Goal: Task Accomplishment & Management: Complete application form

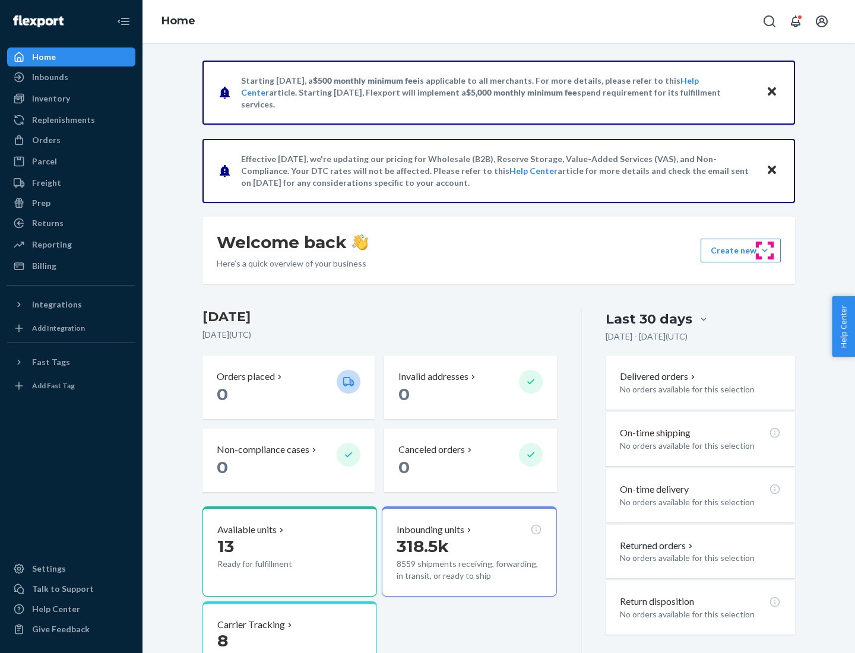
click at [765, 251] on button "Create new Create new inbound Create new order Create new product" at bounding box center [741, 251] width 80 height 24
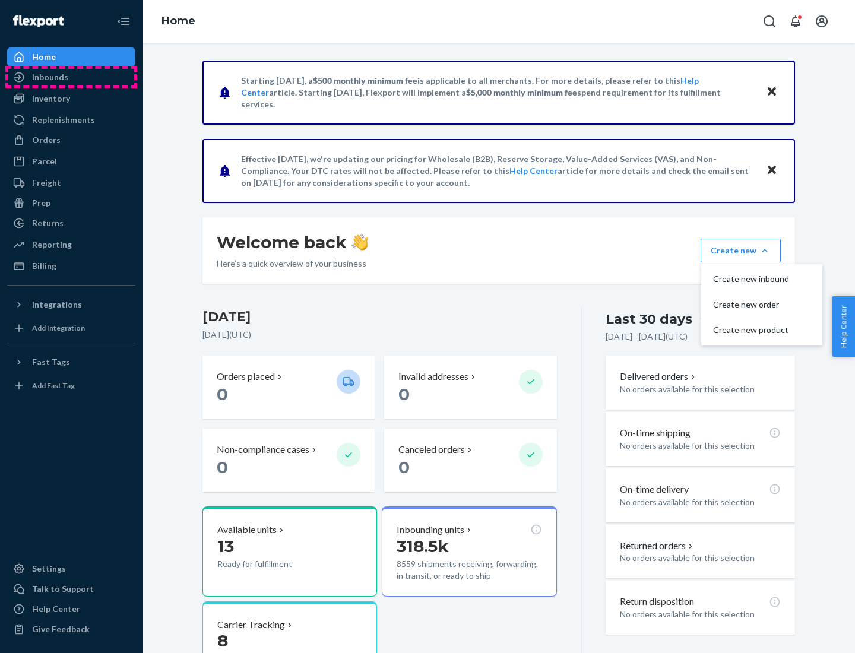
click at [71, 77] on div "Inbounds" at bounding box center [71, 77] width 126 height 17
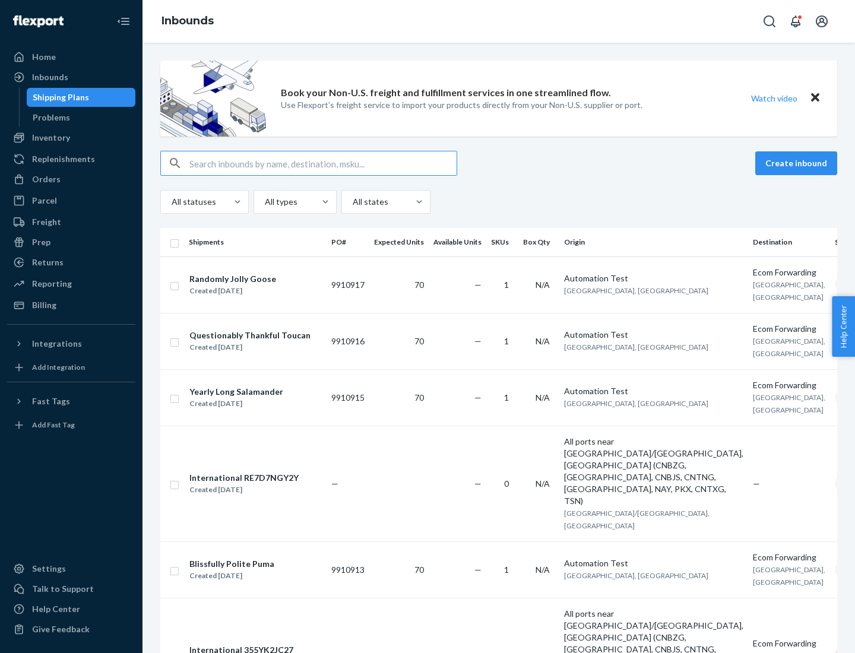
click at [798, 163] on button "Create inbound" at bounding box center [796, 163] width 82 height 24
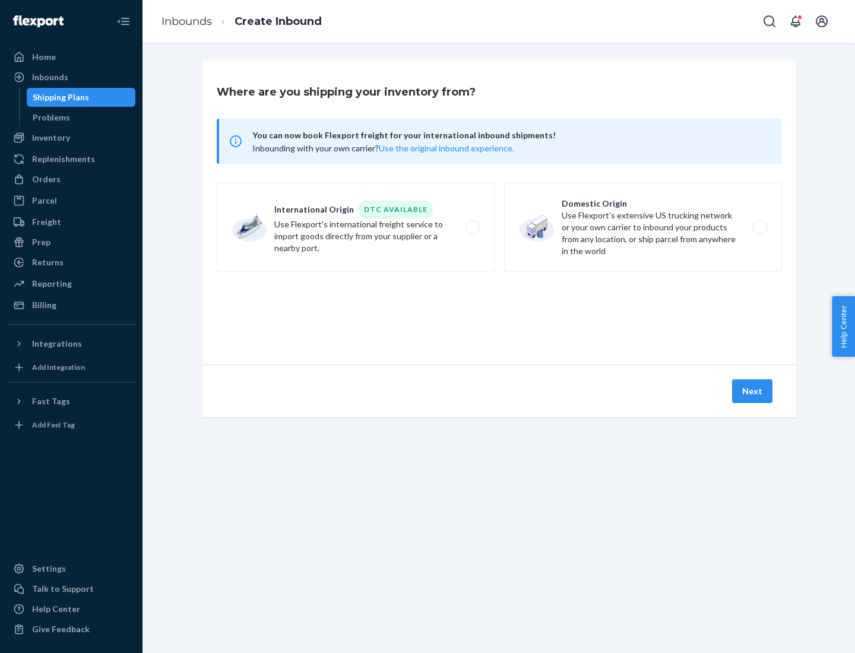
click at [643, 227] on label "Domestic Origin Use Flexport’s extensive US trucking network or your own carrie…" at bounding box center [643, 227] width 278 height 89
click at [759, 227] on input "Domestic Origin Use Flexport’s extensive US trucking network or your own carrie…" at bounding box center [763, 228] width 8 height 8
radio input "true"
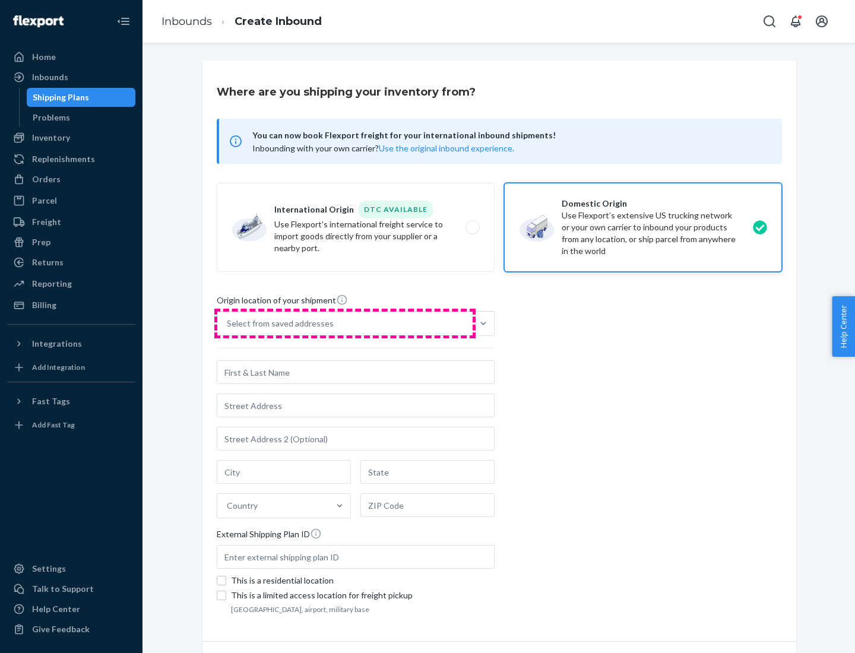
click at [345, 324] on div "Select from saved addresses" at bounding box center [344, 324] width 255 height 24
click at [228, 324] on input "Select from saved addresses" at bounding box center [227, 324] width 1 height 12
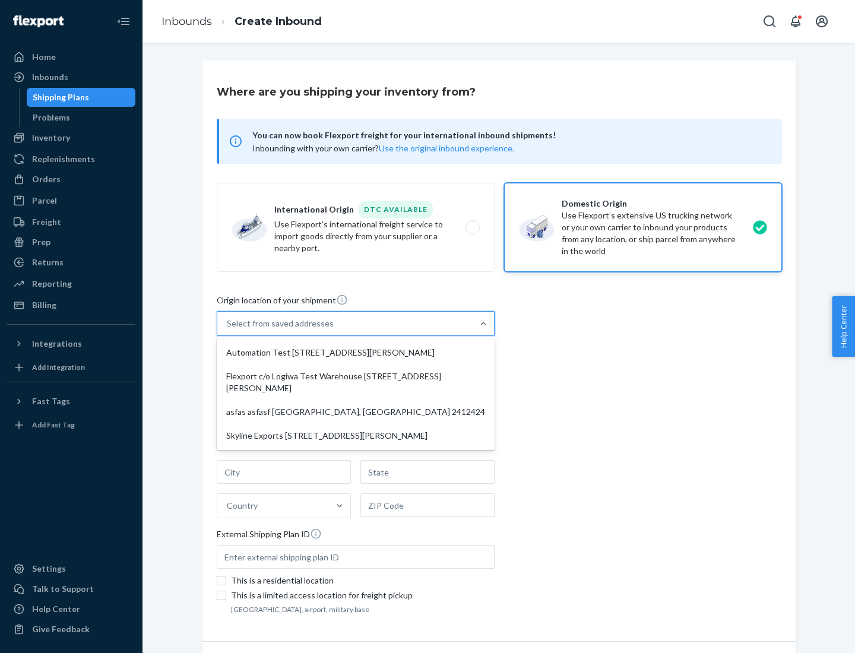
scroll to position [5, 0]
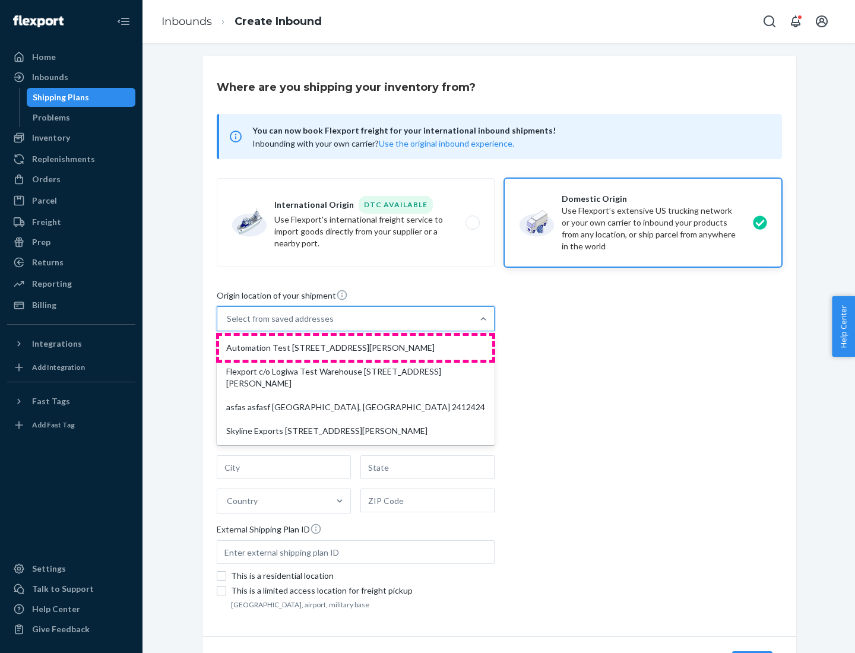
click at [356, 348] on div "Automation Test [STREET_ADDRESS][PERSON_NAME]" at bounding box center [355, 348] width 273 height 24
click at [228, 325] on input "option Automation Test [STREET_ADDRESS][PERSON_NAME] focused, 1 of 4. 4 results…" at bounding box center [227, 319] width 1 height 12
type input "Automation Test"
type input "9th Floor"
type input "[GEOGRAPHIC_DATA]"
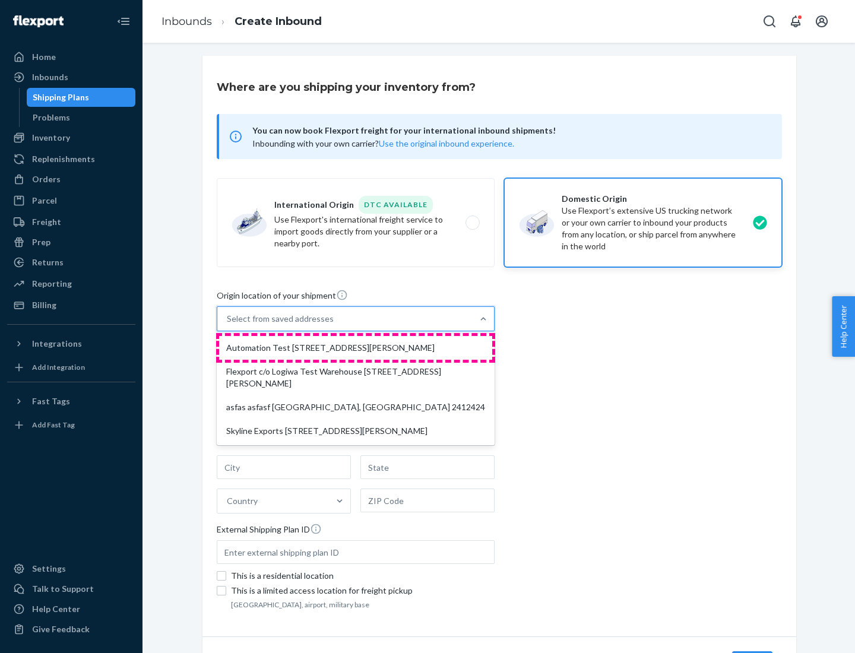
type input "CA"
type input "94104"
type input "[STREET_ADDRESS][PERSON_NAME]"
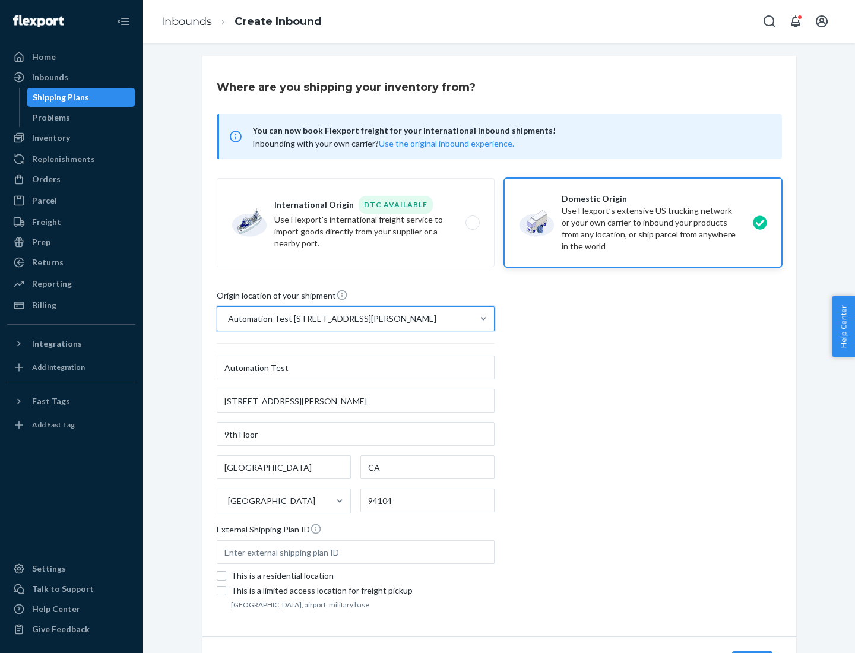
scroll to position [69, 0]
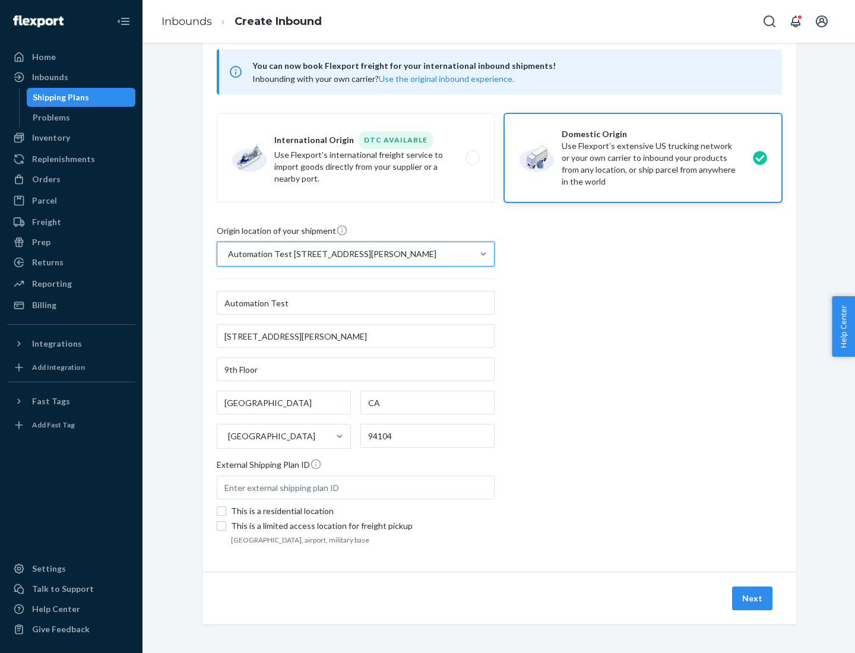
click at [753, 599] on button "Next" at bounding box center [752, 599] width 40 height 24
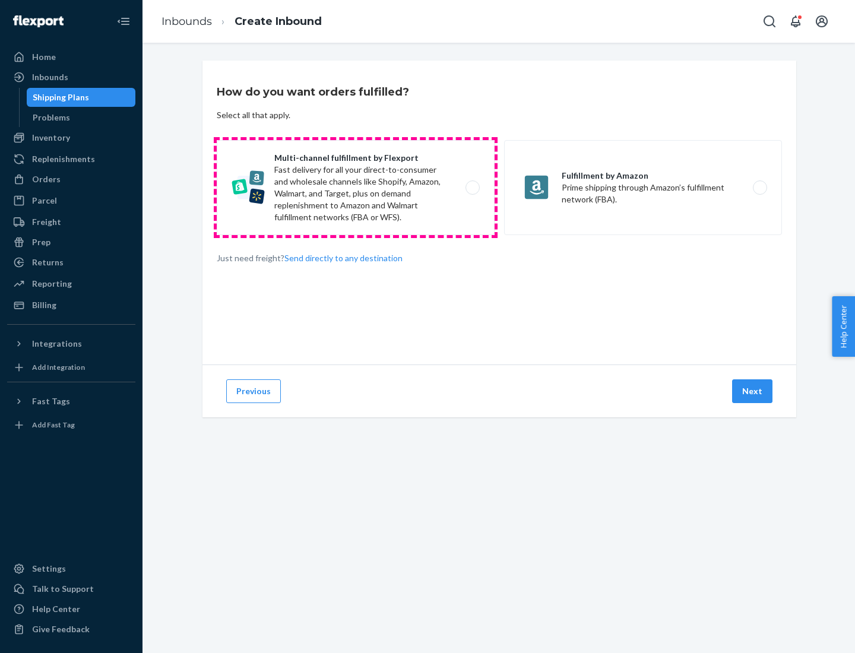
click at [356, 188] on label "Multi-channel fulfillment by Flexport Fast delivery for all your direct-to-cons…" at bounding box center [356, 187] width 278 height 95
click at [472, 188] on input "Multi-channel fulfillment by Flexport Fast delivery for all your direct-to-cons…" at bounding box center [476, 188] width 8 height 8
radio input "true"
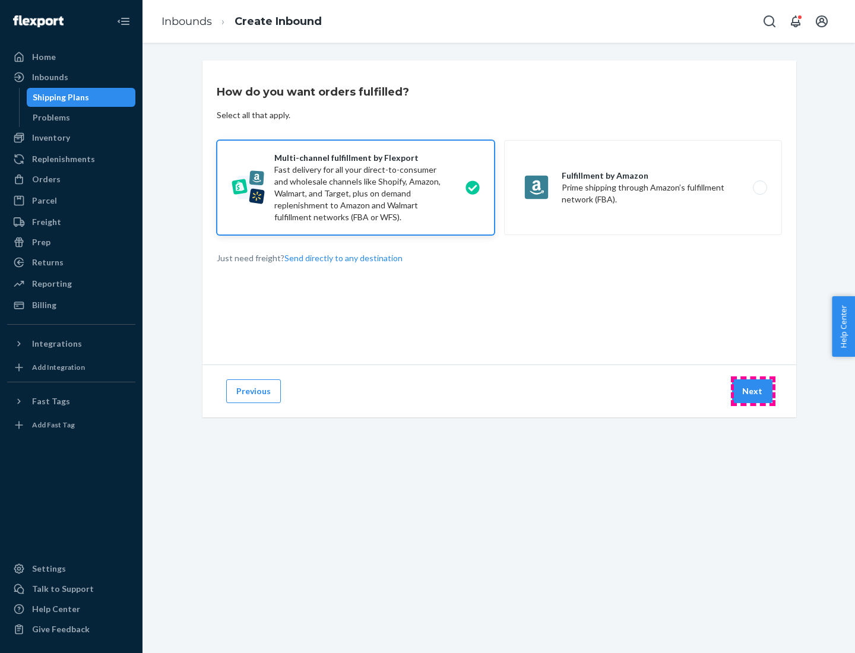
click at [753, 391] on button "Next" at bounding box center [752, 391] width 40 height 24
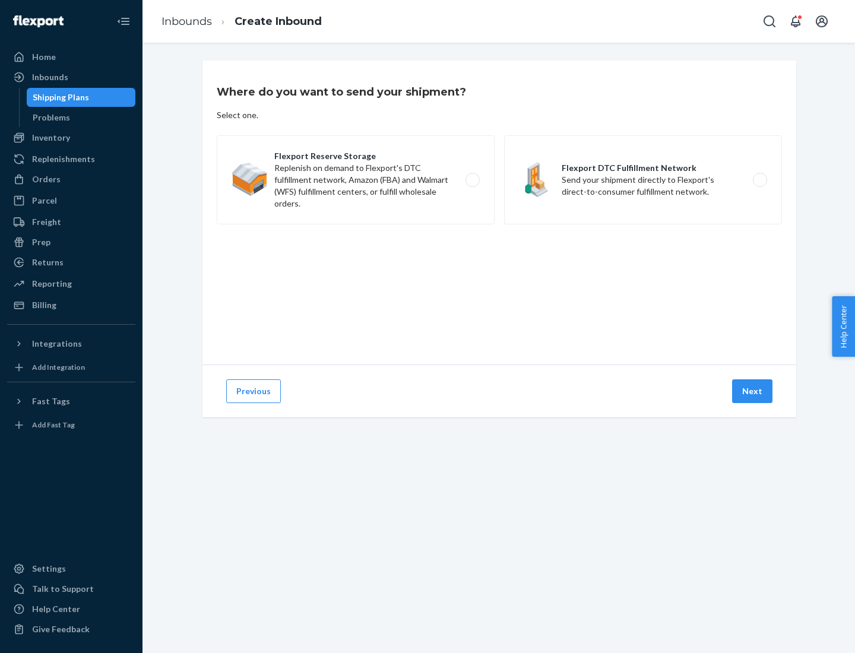
click at [643, 180] on label "Flexport DTC Fulfillment Network Send your shipment directly to Flexport's dire…" at bounding box center [643, 179] width 278 height 89
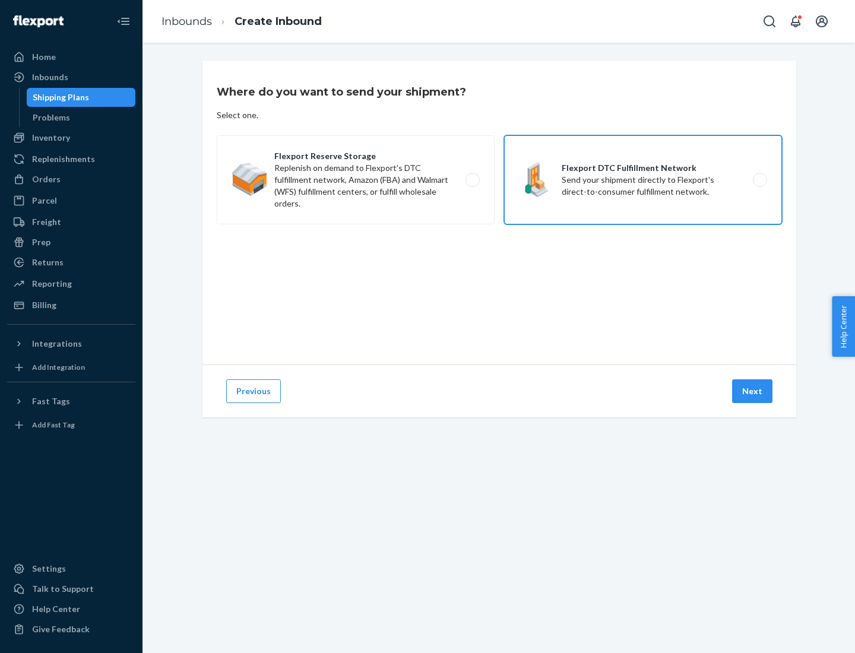
click at [759, 180] on input "Flexport DTC Fulfillment Network Send your shipment directly to Flexport's dire…" at bounding box center [763, 180] width 8 height 8
radio input "true"
click at [753, 391] on button "Next" at bounding box center [752, 391] width 40 height 24
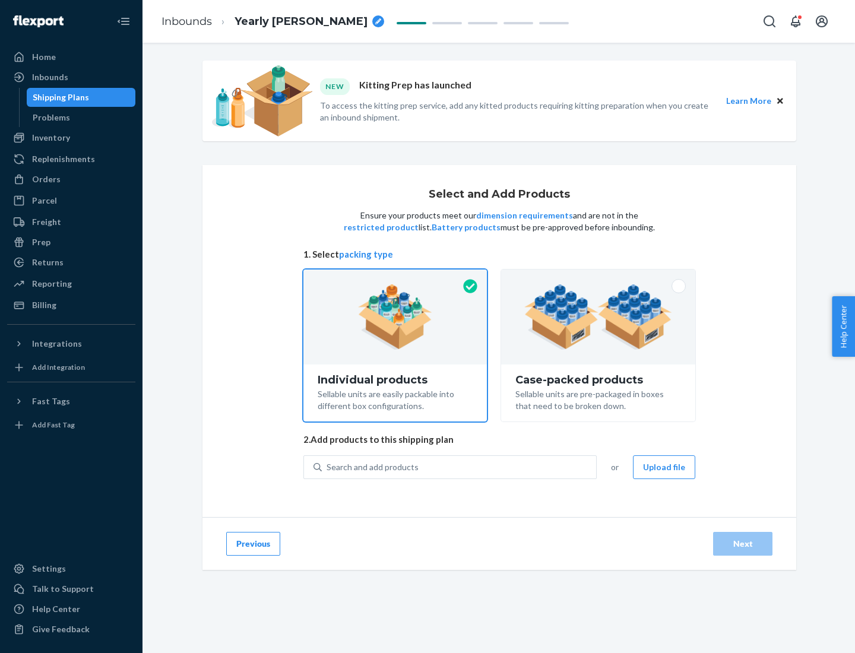
click at [599, 317] on img at bounding box center [598, 316] width 148 height 65
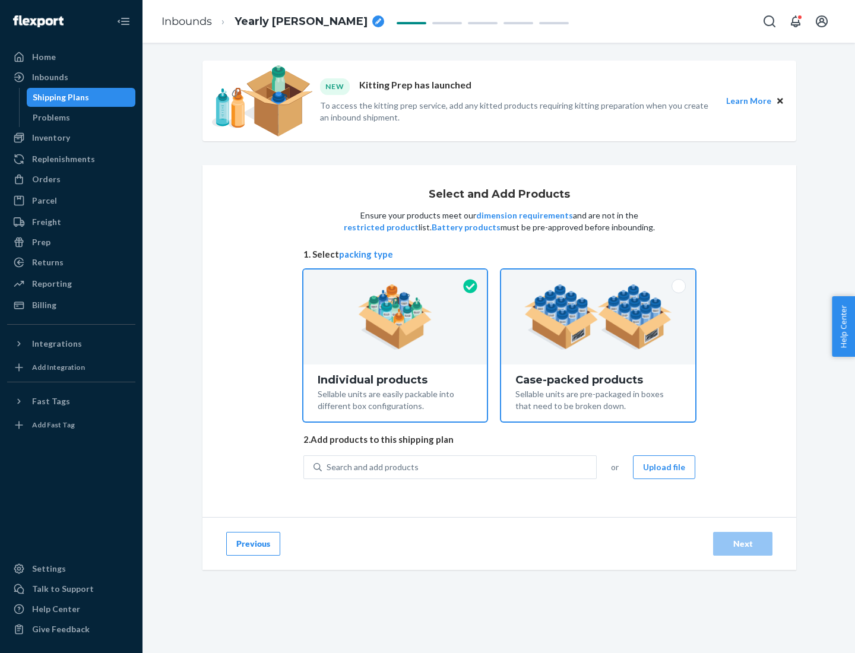
click at [599, 277] on input "Case-packed products Sellable units are pre-packaged in boxes that need to be b…" at bounding box center [598, 274] width 8 height 8
radio input "true"
radio input "false"
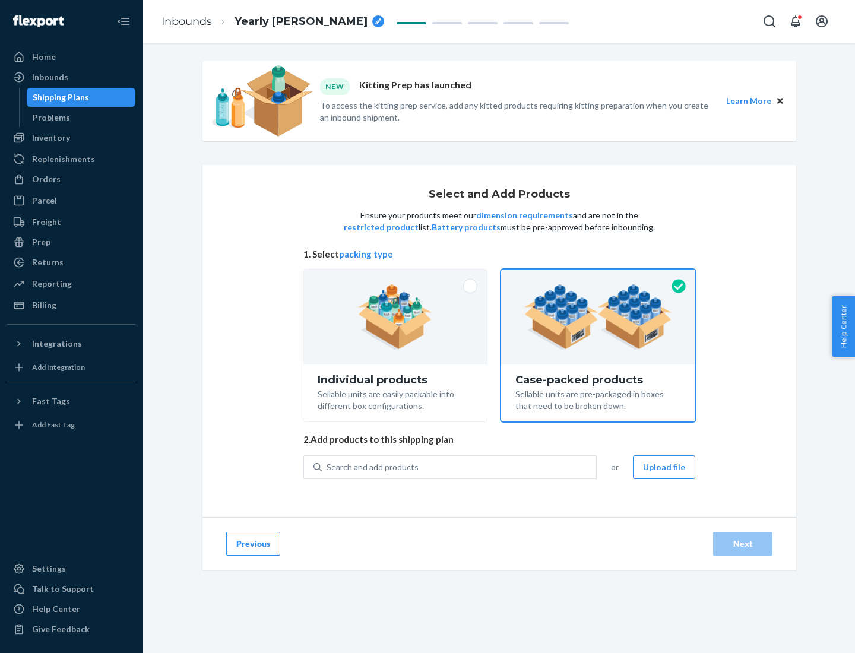
click at [460, 467] on div "Search and add products" at bounding box center [459, 467] width 274 height 21
click at [328, 467] on input "Search and add products" at bounding box center [327, 467] width 1 height 12
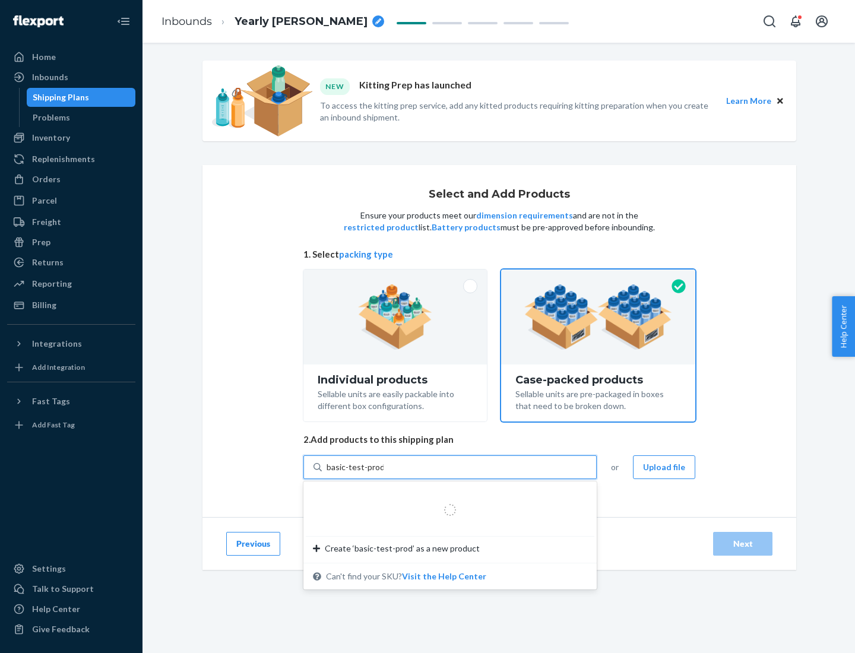
type input "basic-test-product-1"
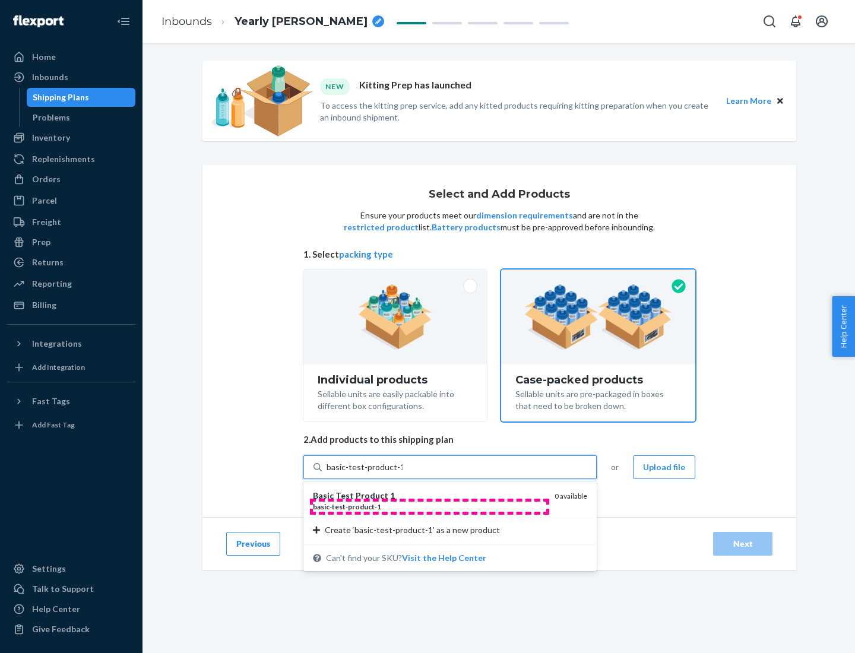
click at [429, 507] on div "basic - test - product - 1" at bounding box center [429, 507] width 232 height 10
click at [403, 473] on input "basic-test-product-1" at bounding box center [365, 467] width 76 height 12
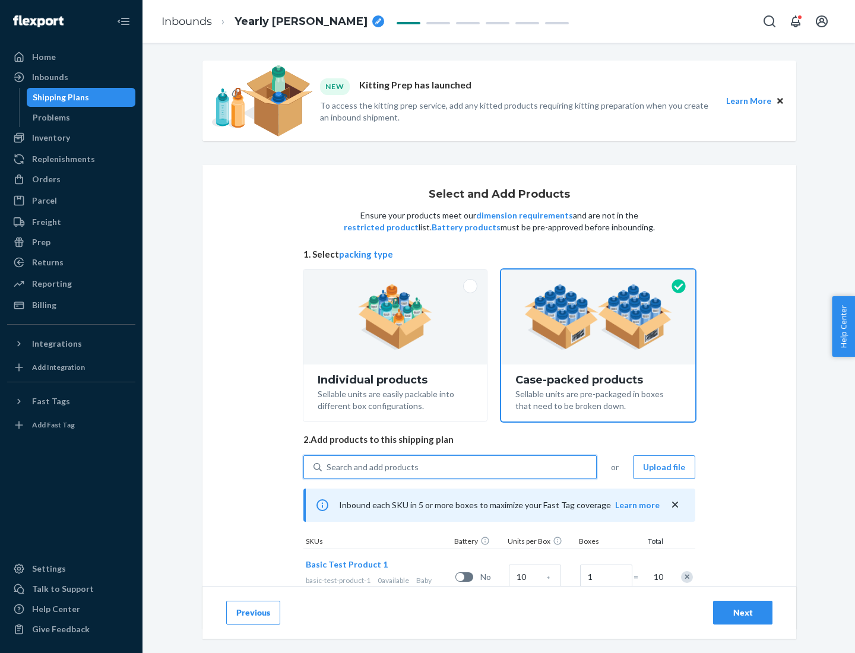
scroll to position [43, 0]
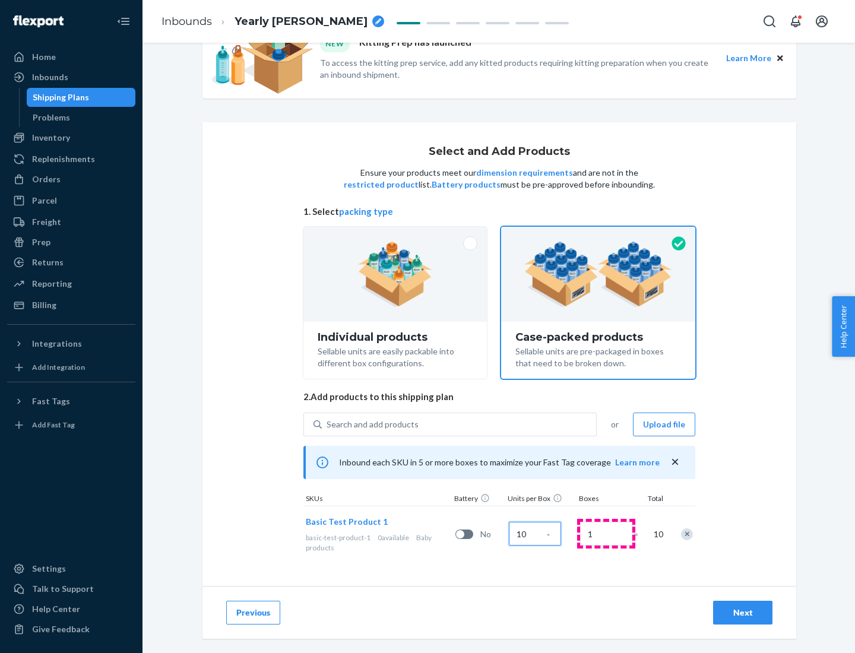
type input "10"
type input "7"
click at [743, 613] on div "Next" at bounding box center [742, 613] width 39 height 12
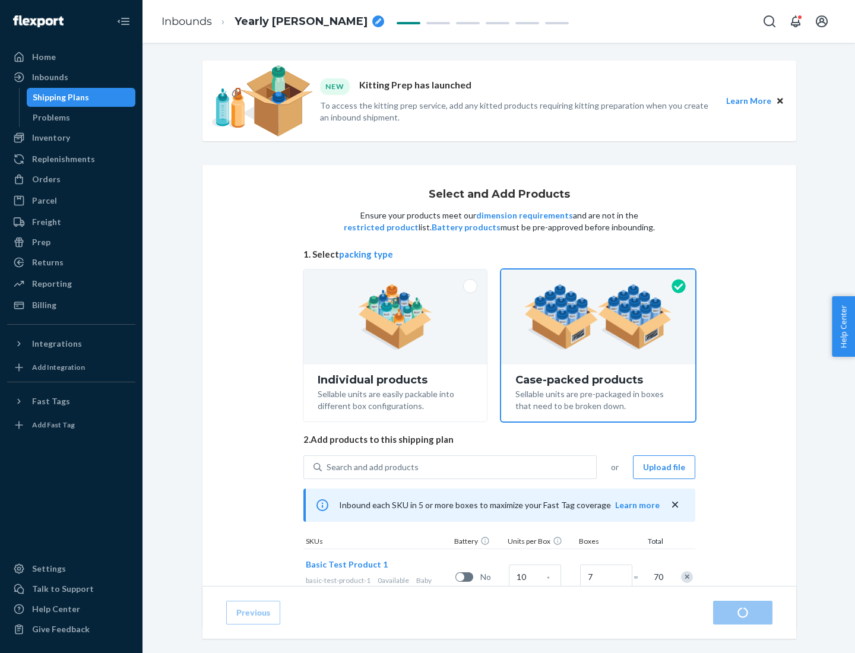
radio input "true"
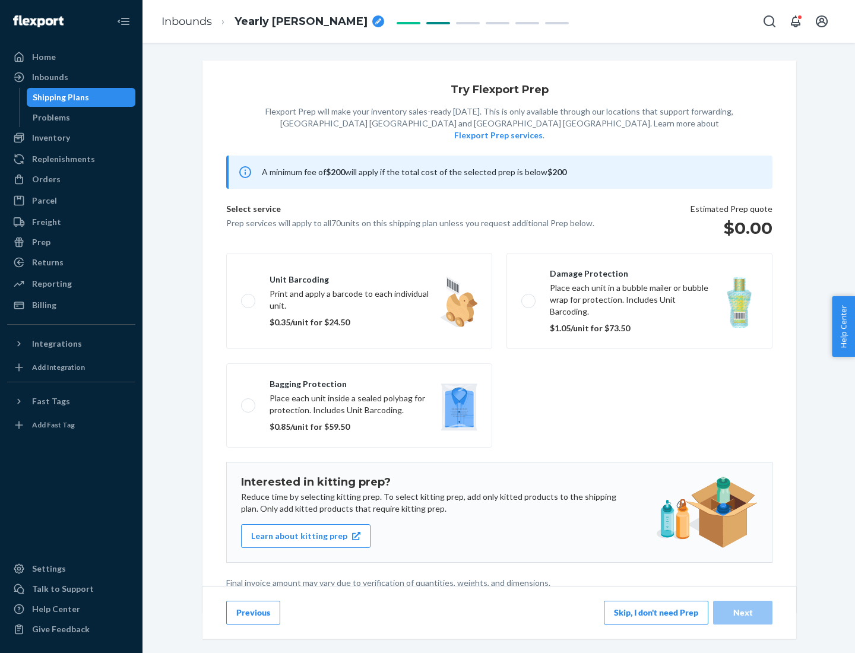
scroll to position [3, 0]
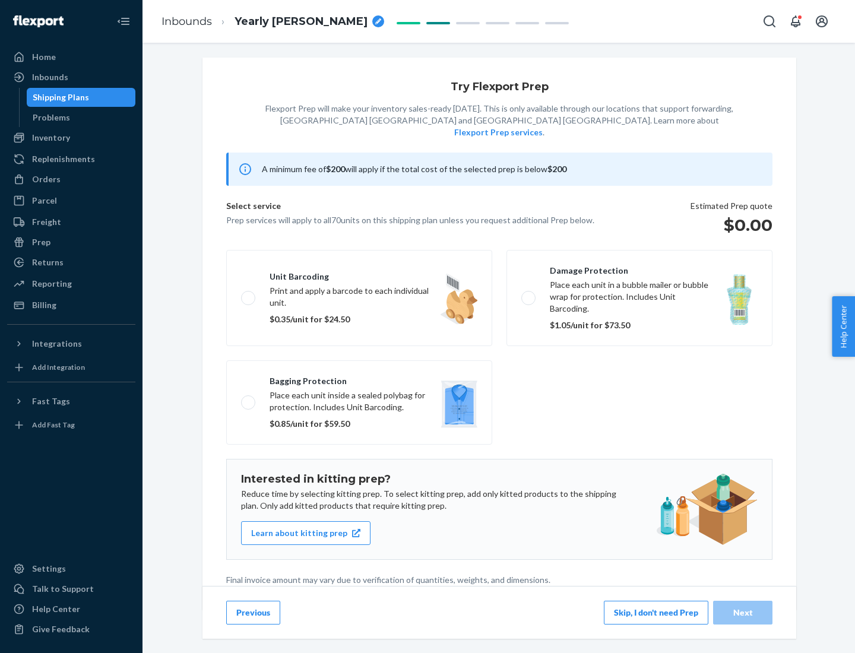
click at [656, 612] on button "Skip, I don't need Prep" at bounding box center [656, 613] width 105 height 24
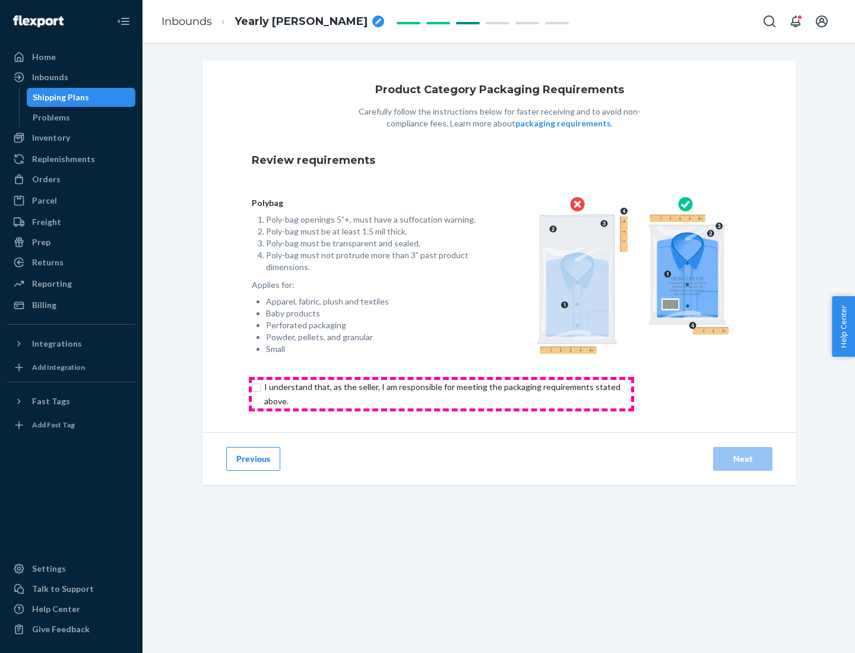
click at [441, 394] on input "checkbox" at bounding box center [449, 394] width 395 height 29
checkbox input "true"
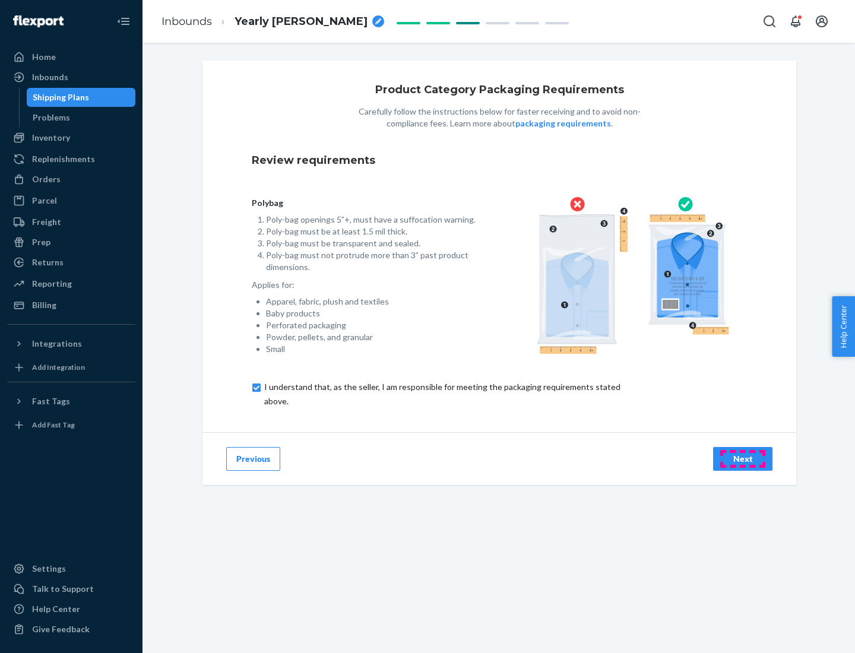
click at [743, 458] on div "Next" at bounding box center [742, 459] width 39 height 12
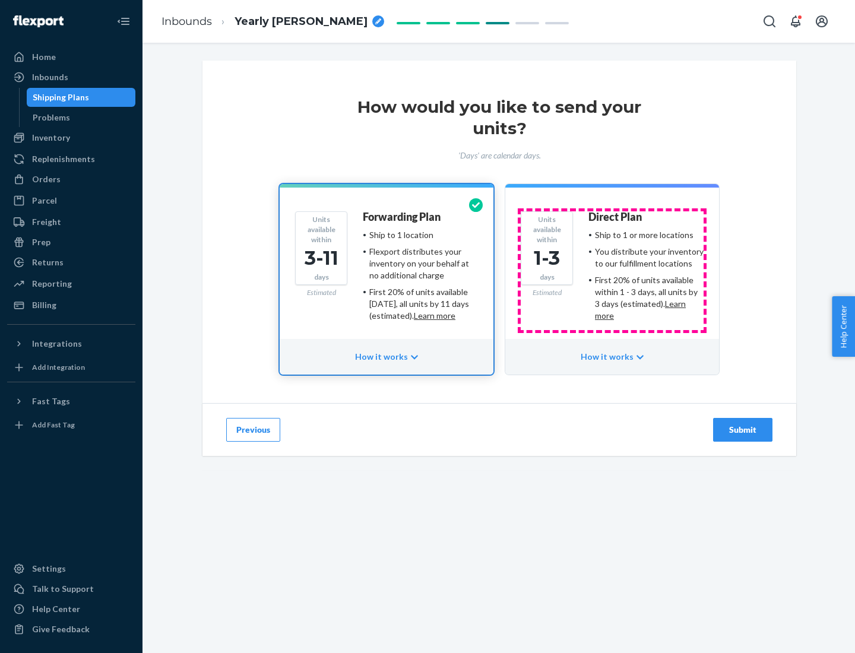
click at [612, 271] on ul "Ship to 1 or more locations You distribute your inventory to our fulfillment lo…" at bounding box center [645, 275] width 115 height 93
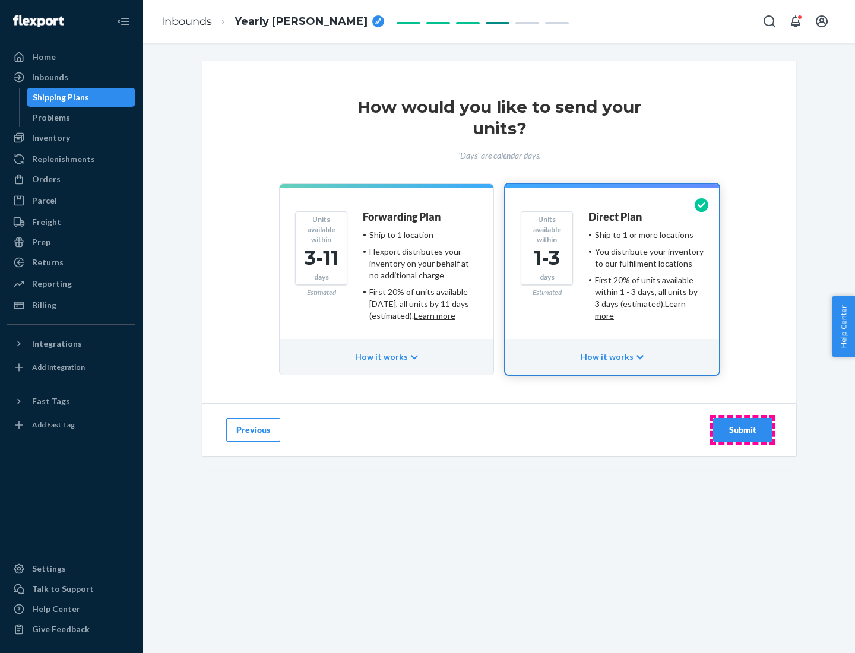
click at [743, 430] on div "Submit" at bounding box center [742, 430] width 39 height 12
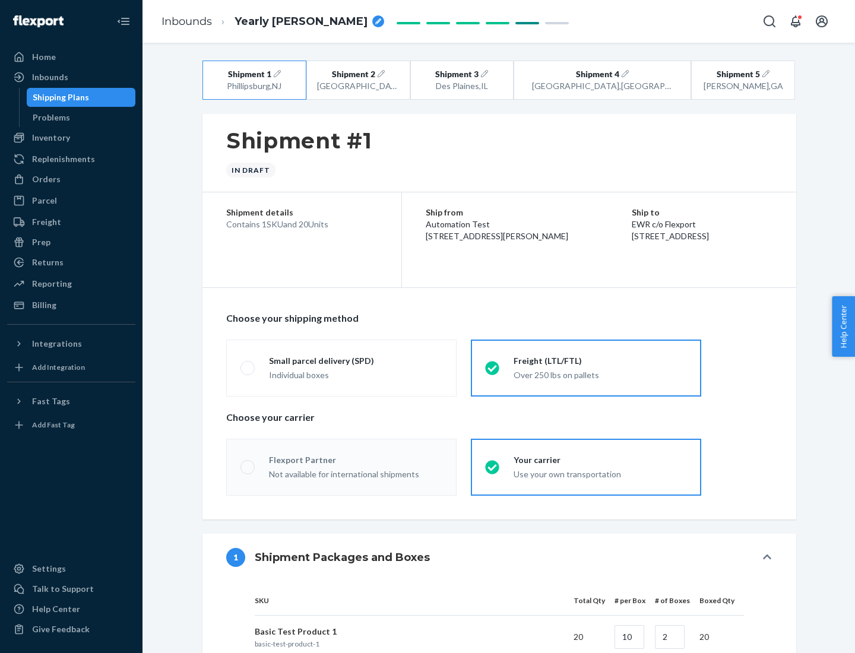
radio input "true"
radio input "false"
radio input "true"
radio input "false"
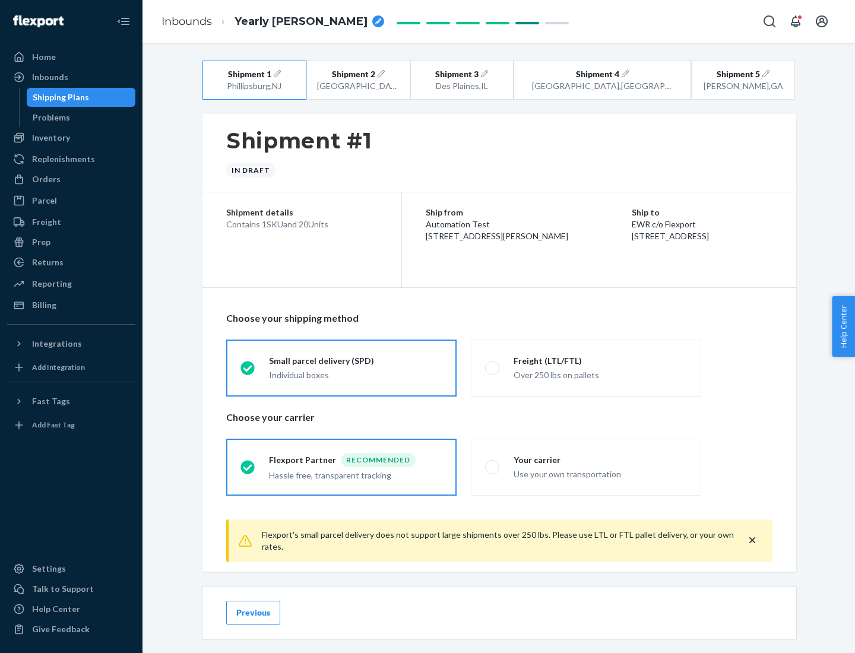
scroll to position [13, 0]
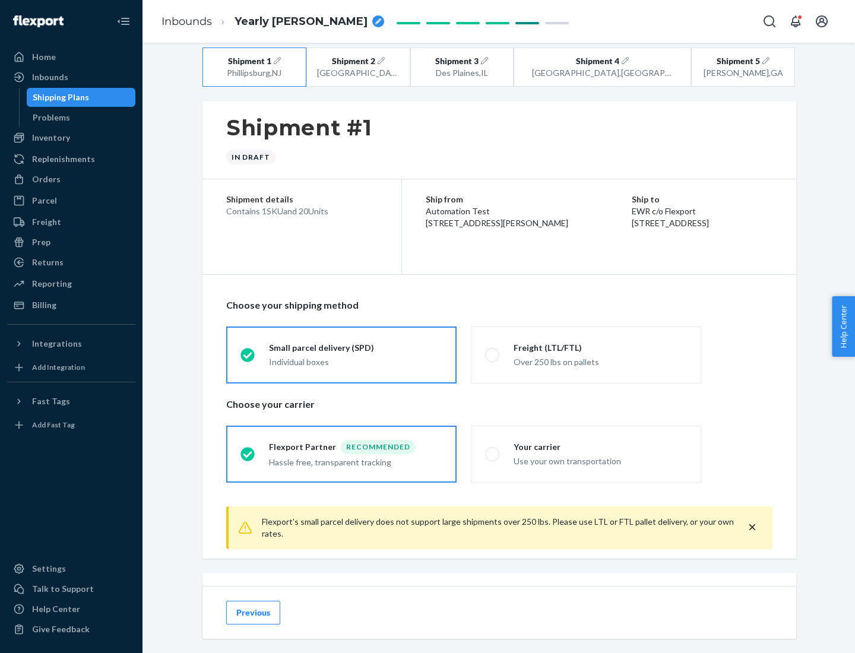
click at [600, 347] on div "Freight (LTL/FTL)" at bounding box center [600, 348] width 173 height 12
click at [493, 351] on input "Freight (LTL/FTL) Over 250 lbs on pallets" at bounding box center [489, 355] width 8 height 8
radio input "true"
radio input "false"
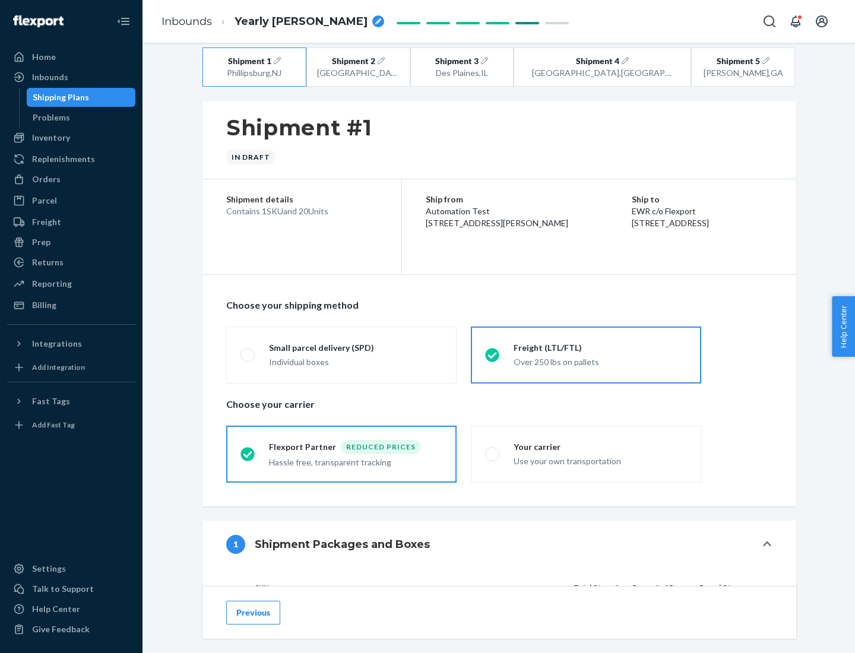
scroll to position [112, 0]
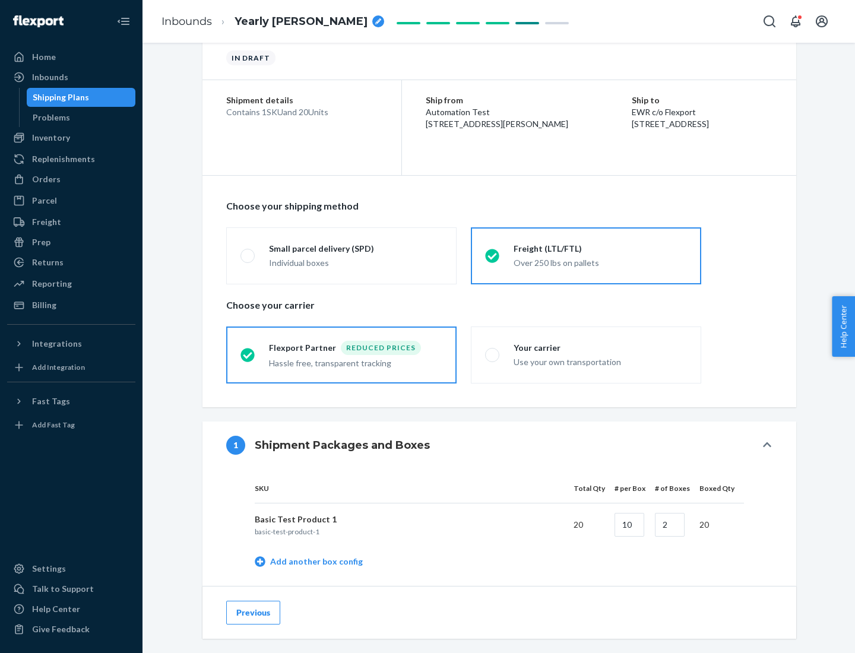
click at [600, 347] on div "Your carrier" at bounding box center [600, 348] width 173 height 12
click at [493, 351] on input "Your carrier Use your own transportation" at bounding box center [489, 355] width 8 height 8
radio input "true"
radio input "false"
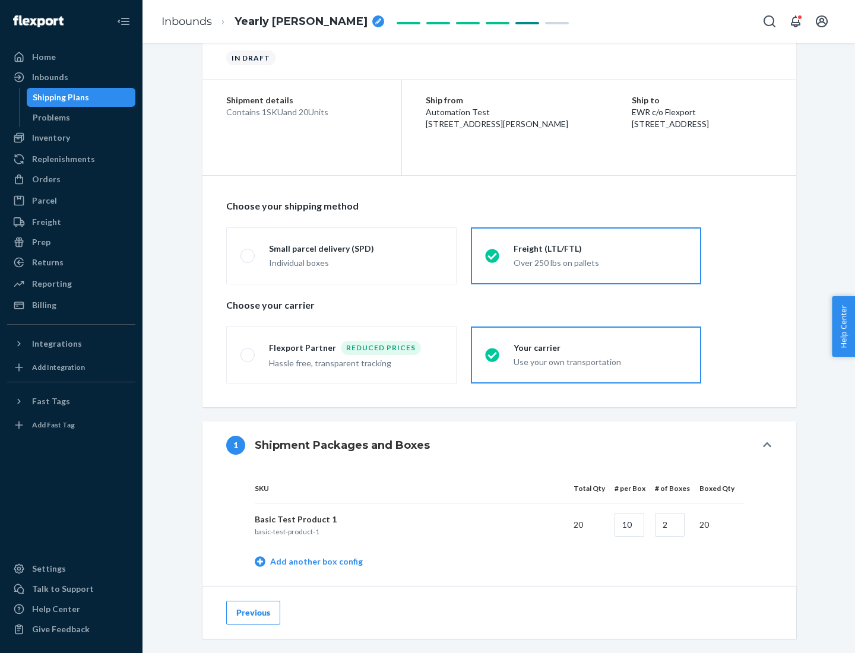
scroll to position [375, 0]
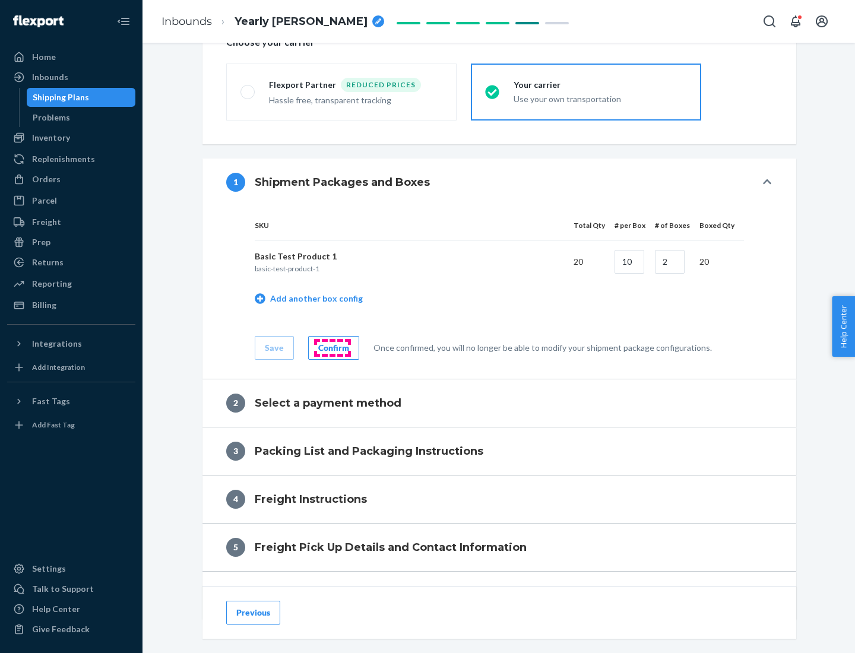
click at [332, 347] on div "Confirm" at bounding box center [333, 348] width 31 height 12
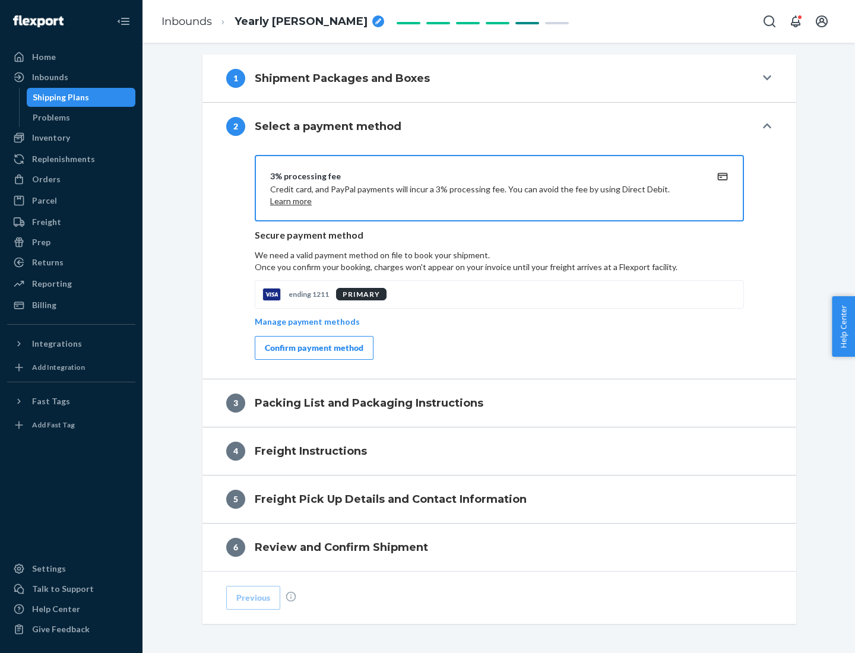
click at [313, 348] on div "Confirm payment method" at bounding box center [314, 348] width 99 height 12
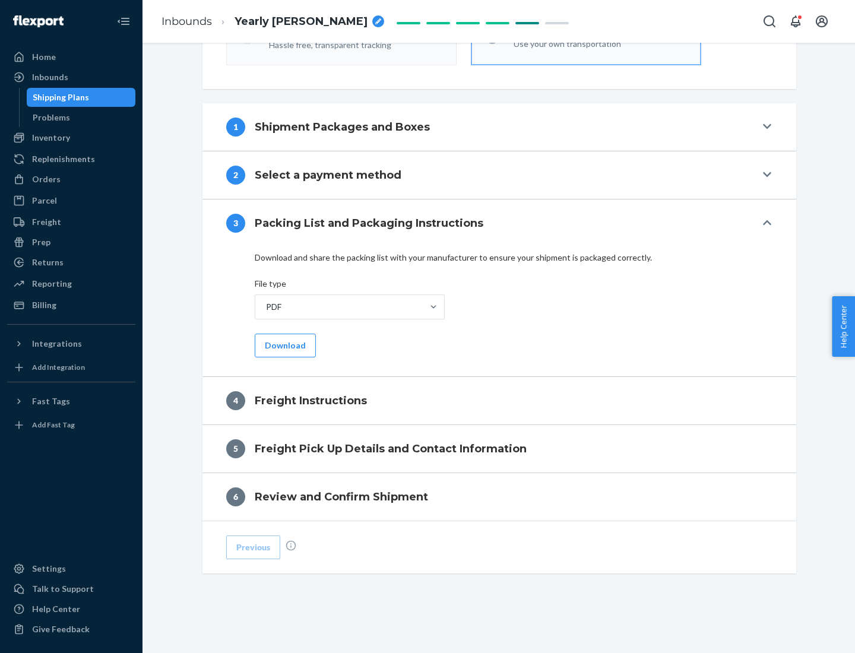
scroll to position [428, 0]
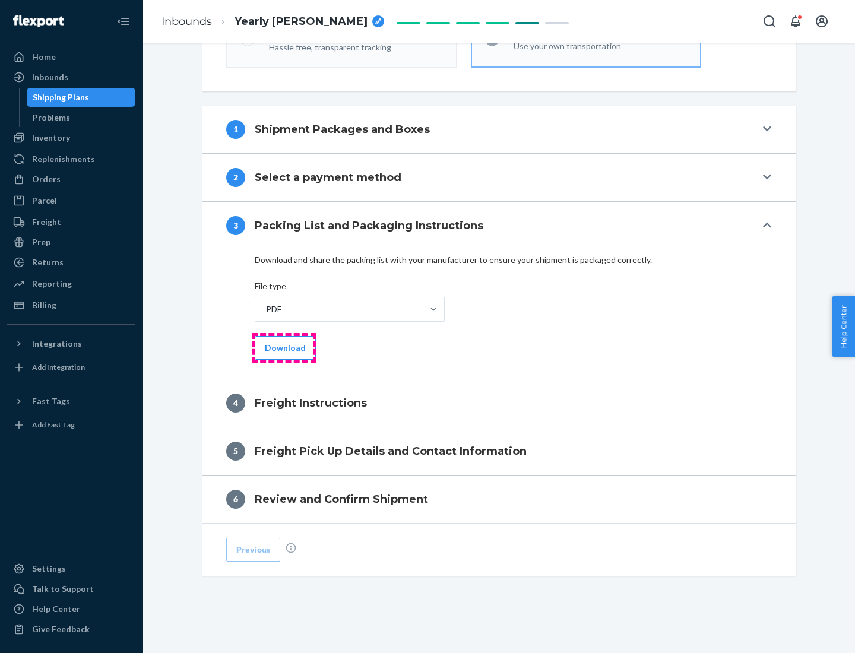
click at [284, 347] on button "Download" at bounding box center [285, 348] width 61 height 24
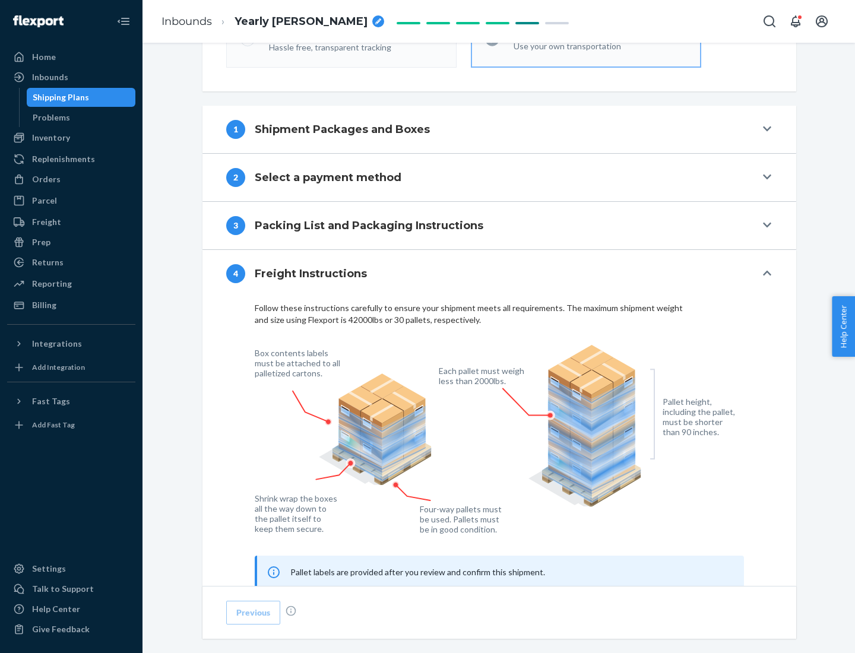
scroll to position [718, 0]
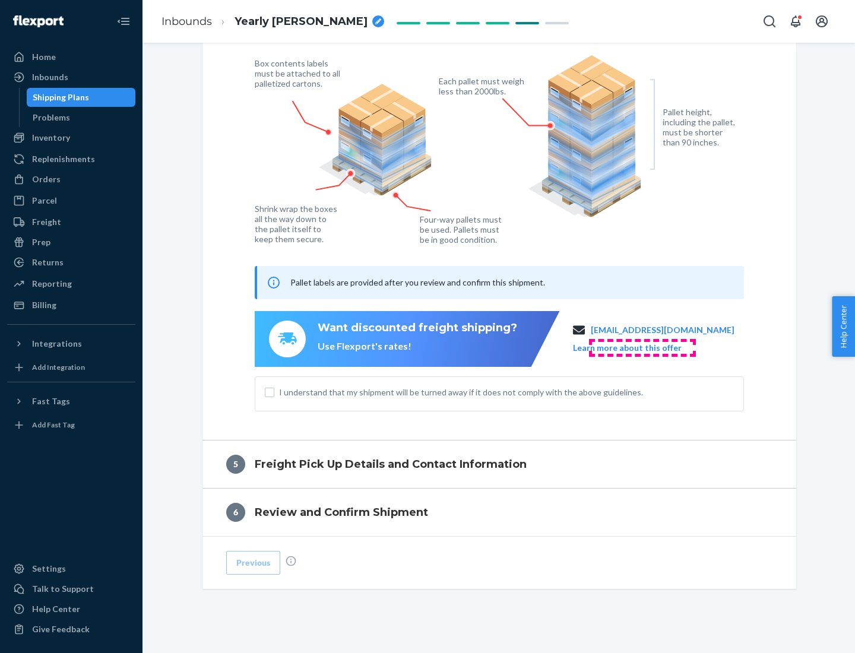
click at [642, 347] on button "Learn more about this offer" at bounding box center [627, 348] width 109 height 12
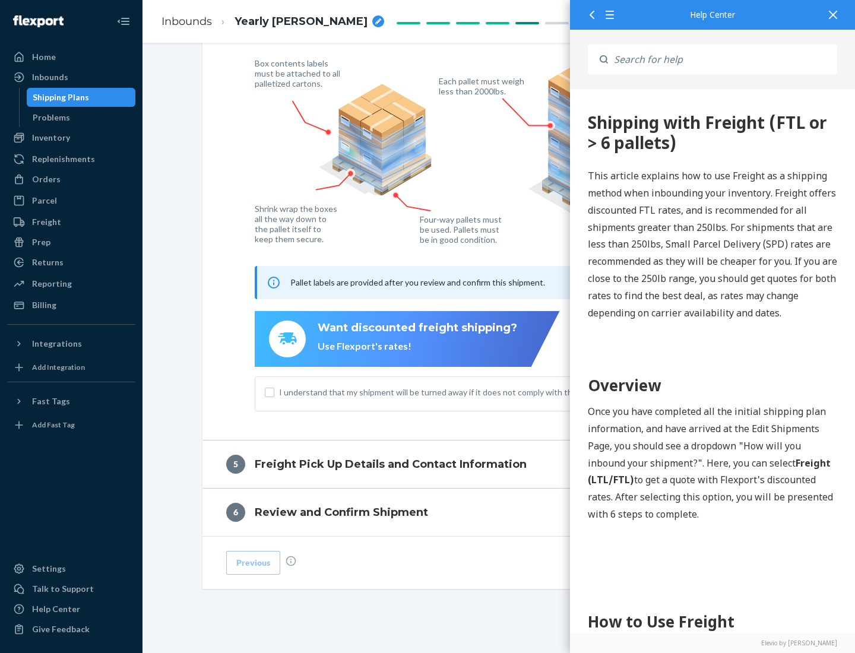
scroll to position [0, 0]
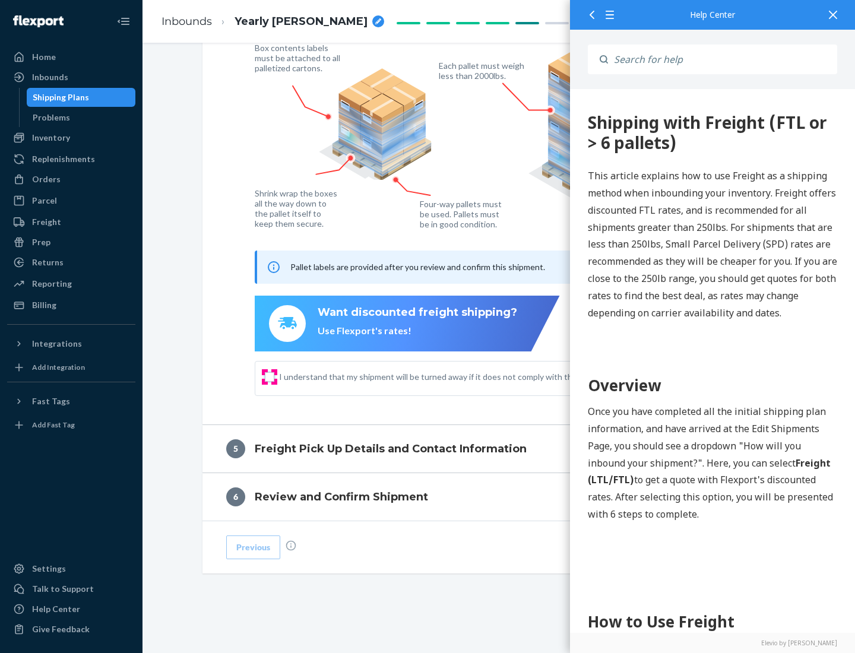
click at [270, 376] on input "I understand that my shipment will be turned away if it does not comply with th…" at bounding box center [270, 377] width 10 height 10
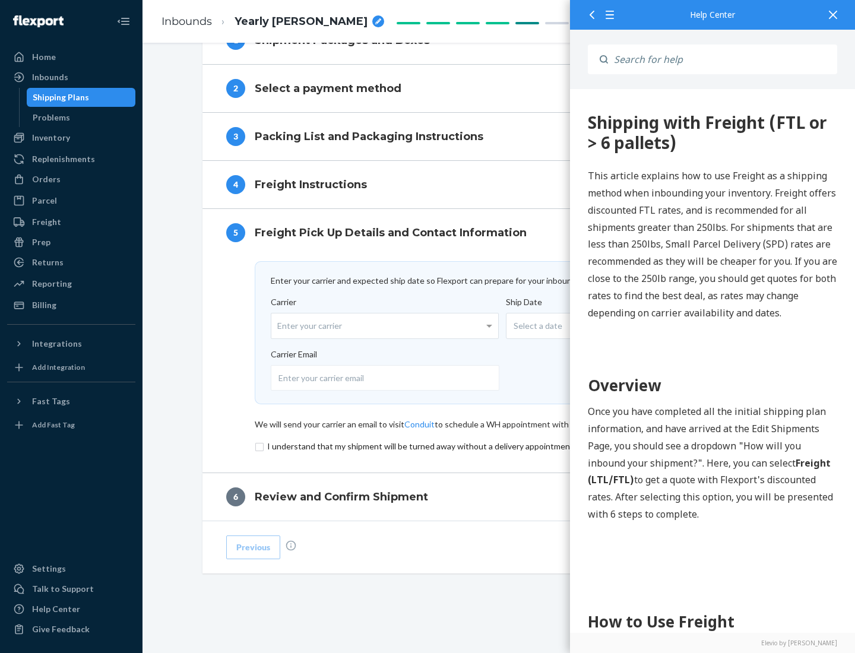
scroll to position [517, 0]
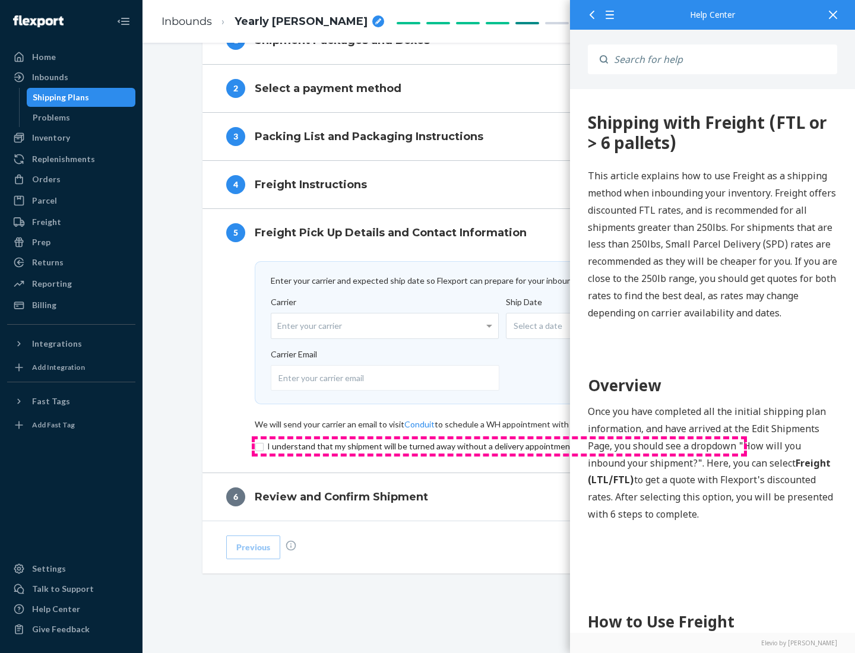
click at [499, 446] on input "checkbox" at bounding box center [499, 446] width 489 height 14
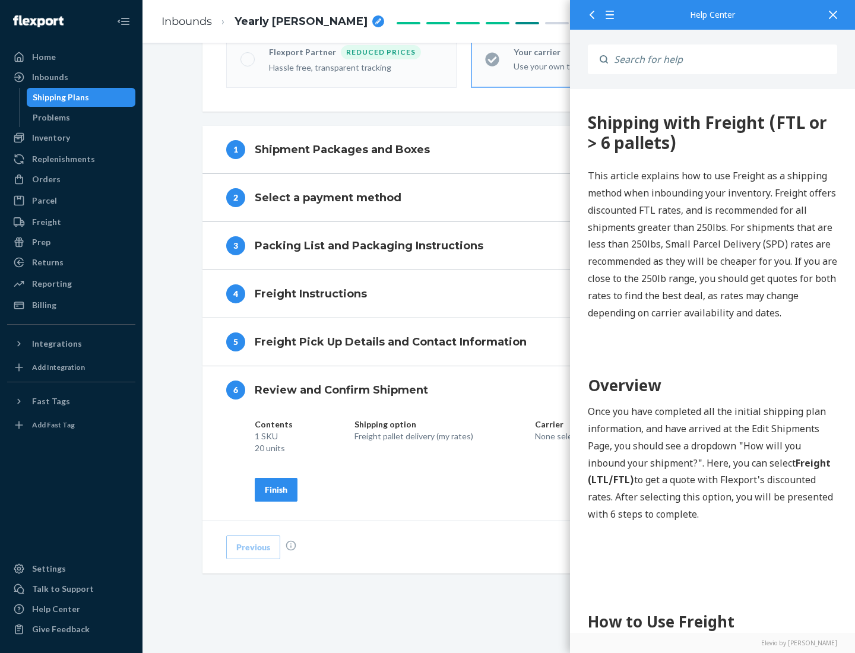
scroll to position [408, 0]
click at [276, 489] on div "Finish" at bounding box center [276, 490] width 23 height 12
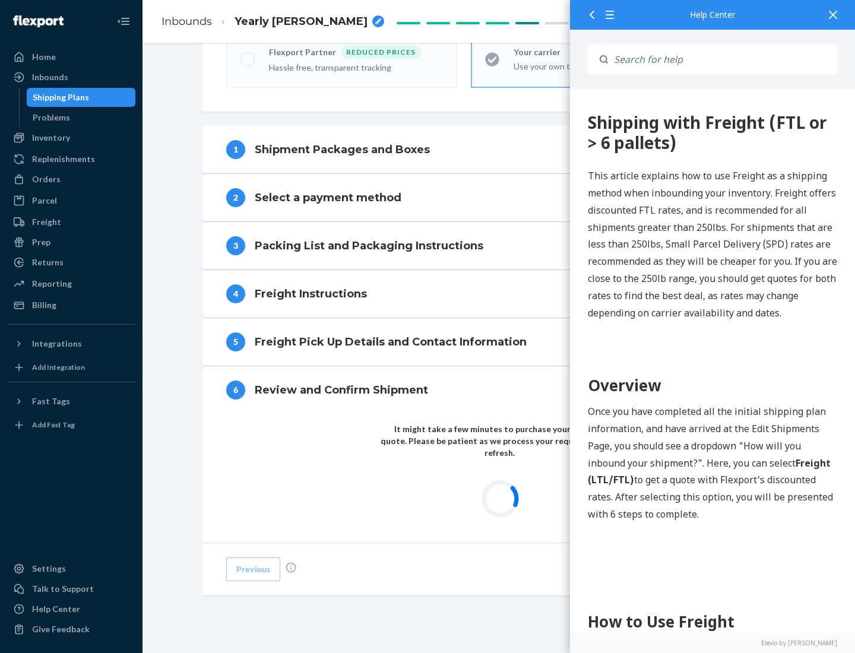
scroll to position [349, 0]
